Goal: Transaction & Acquisition: Purchase product/service

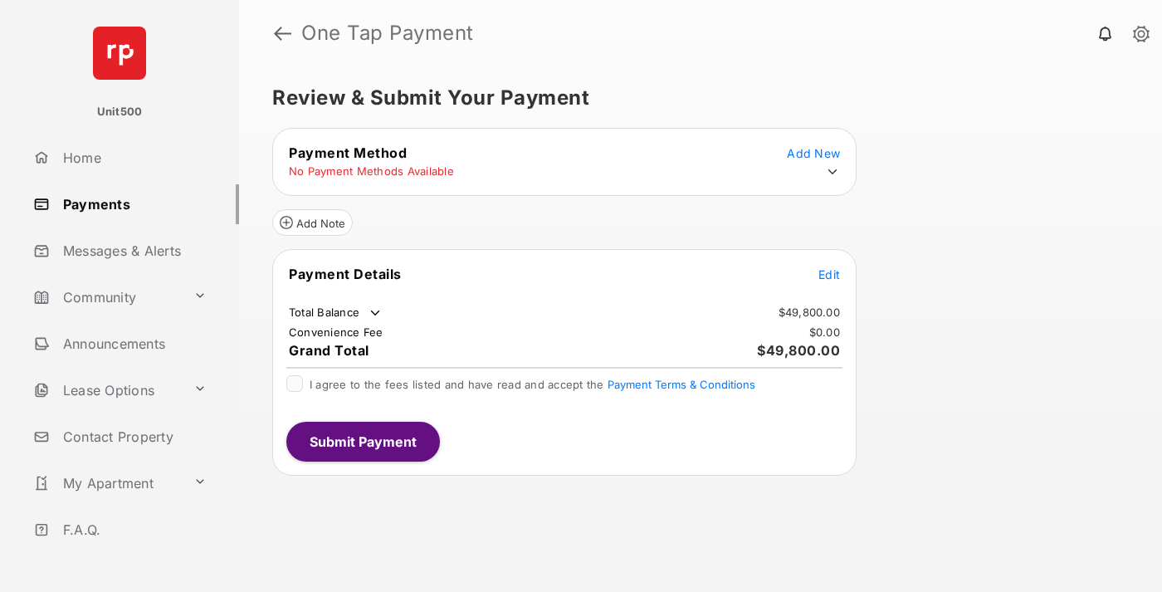
click at [830, 274] on span "Edit" at bounding box center [830, 274] width 22 height 14
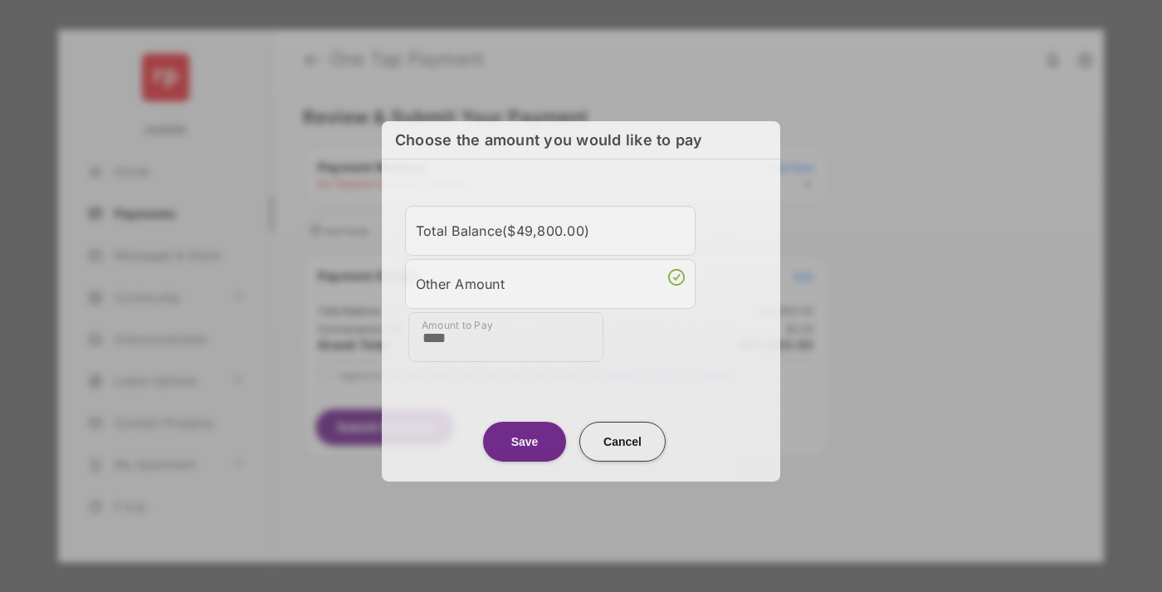
type input "****"
click at [525, 438] on button "Save" at bounding box center [524, 441] width 83 height 40
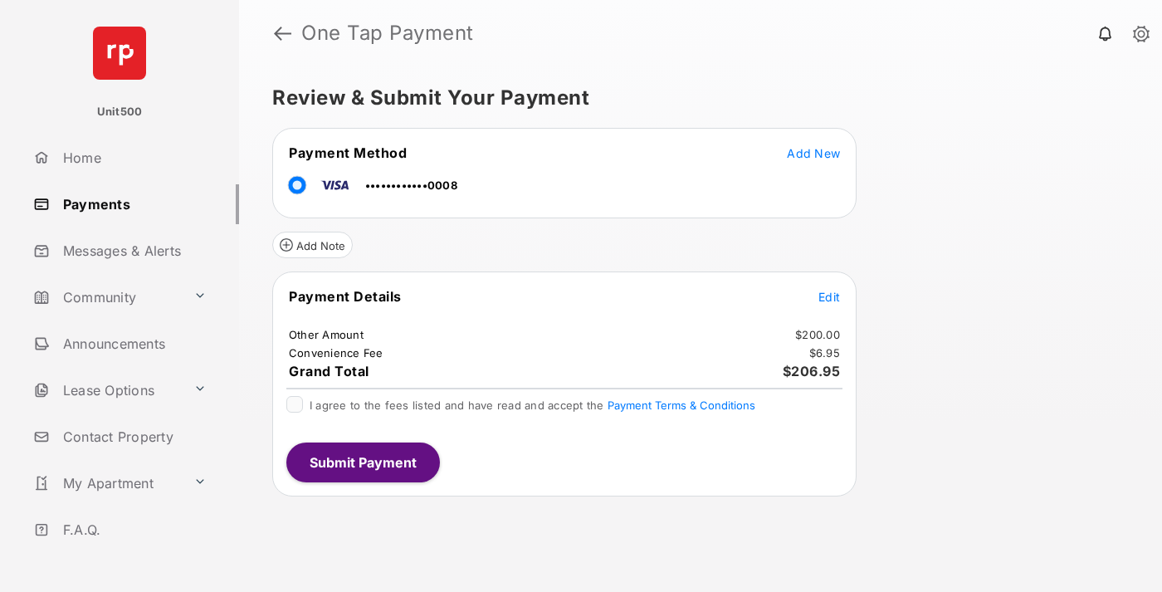
click at [362, 462] on button "Submit Payment" at bounding box center [363, 463] width 154 height 40
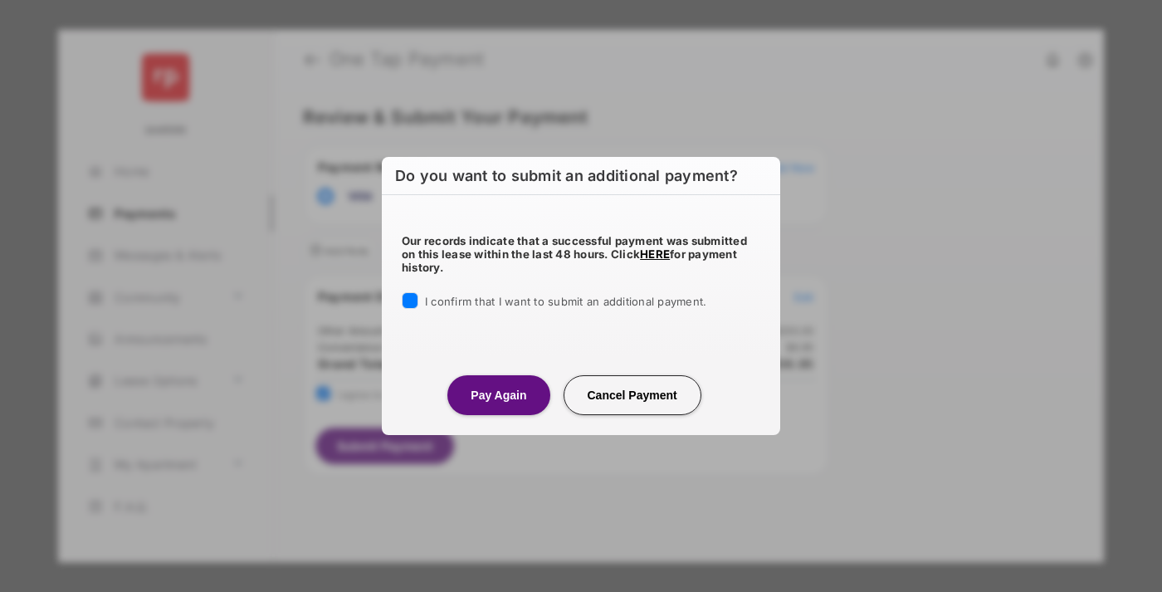
click at [498, 394] on button "Pay Again" at bounding box center [499, 395] width 102 height 40
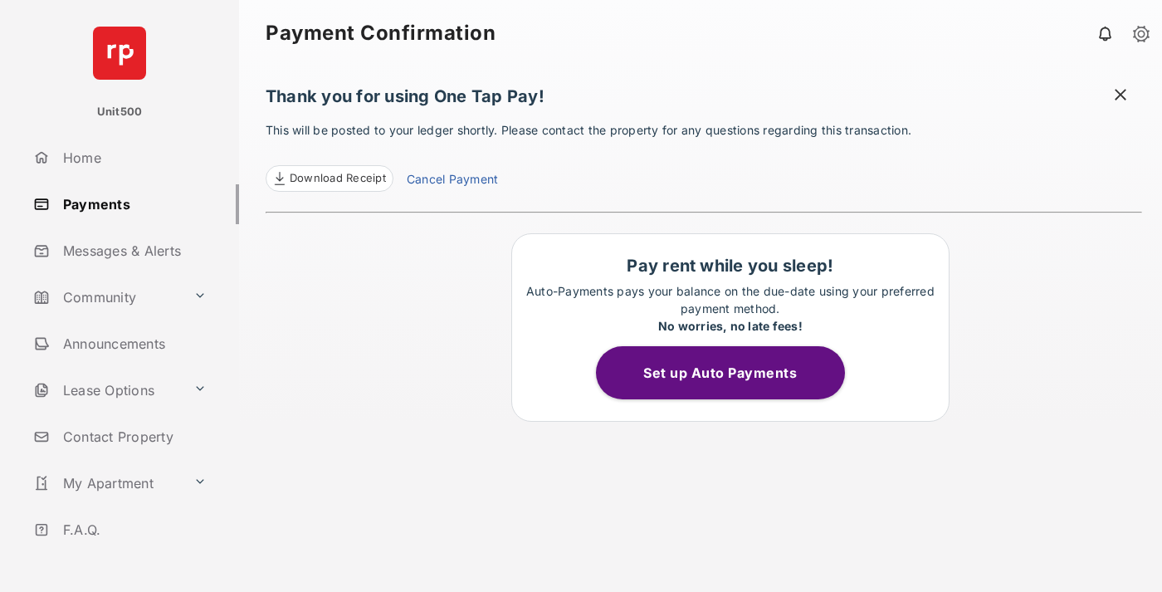
click at [1121, 96] on span at bounding box center [1121, 96] width 17 height 21
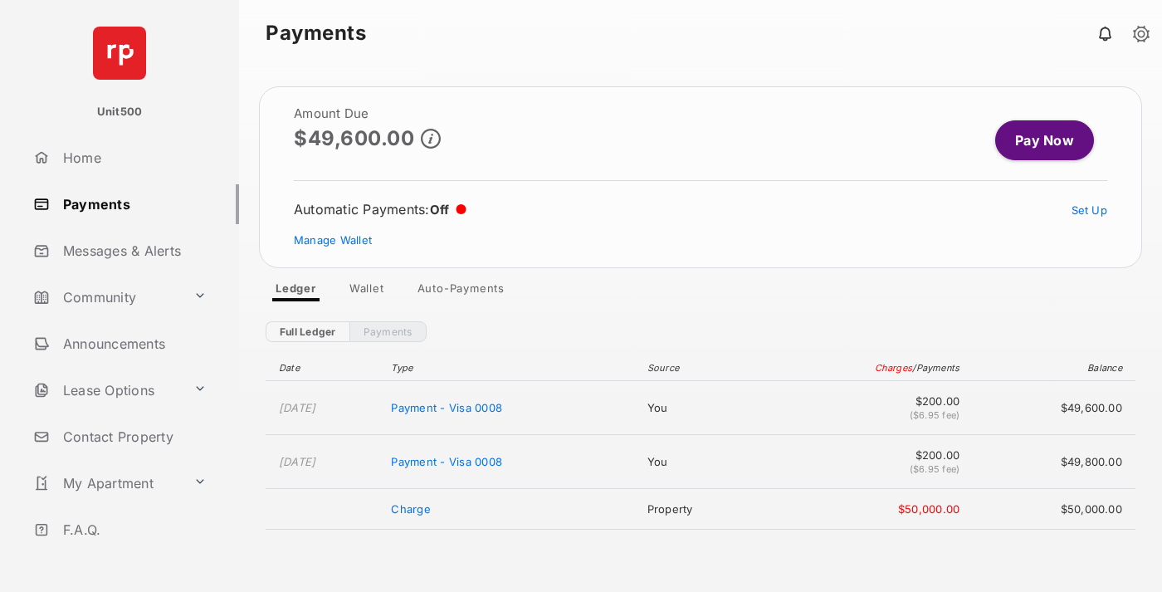
click at [333, 240] on link "Manage Wallet" at bounding box center [333, 239] width 78 height 13
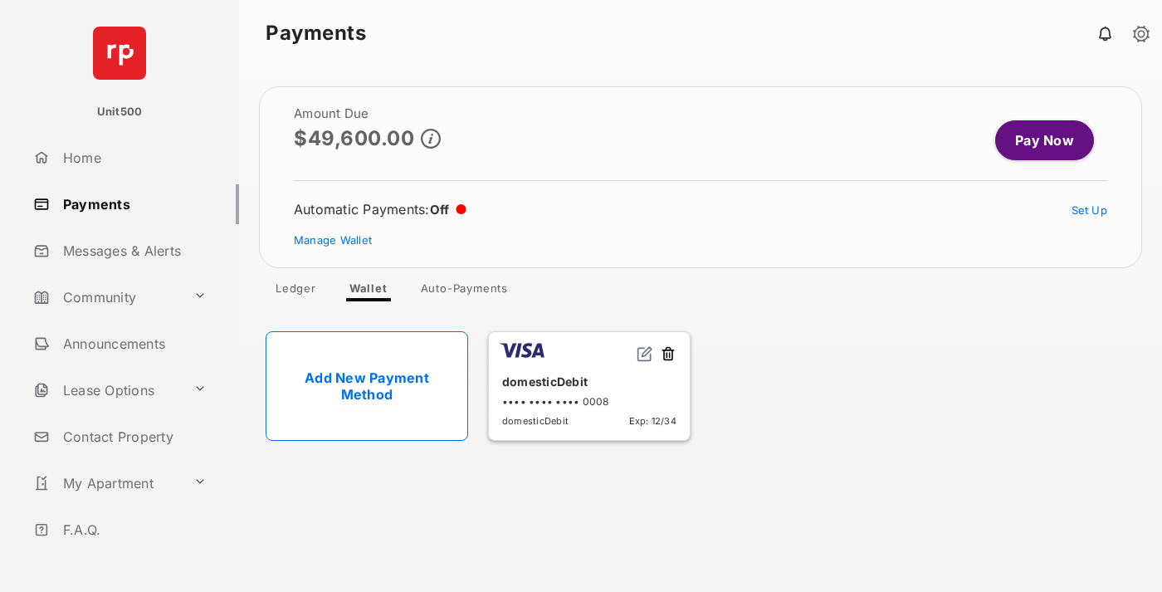
click at [668, 355] on button at bounding box center [668, 354] width 17 height 19
